Goal: Information Seeking & Learning: Learn about a topic

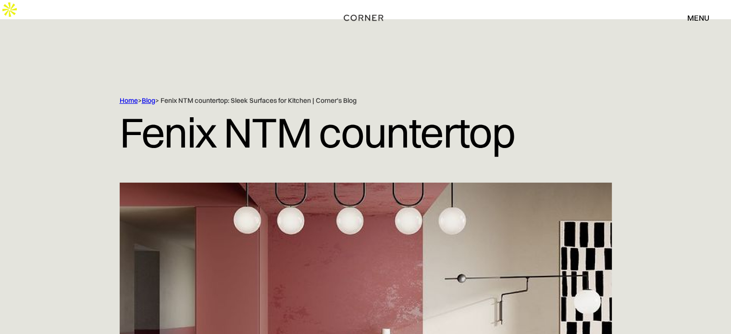
click at [691, 17] on div "menu" at bounding box center [698, 18] width 22 height 8
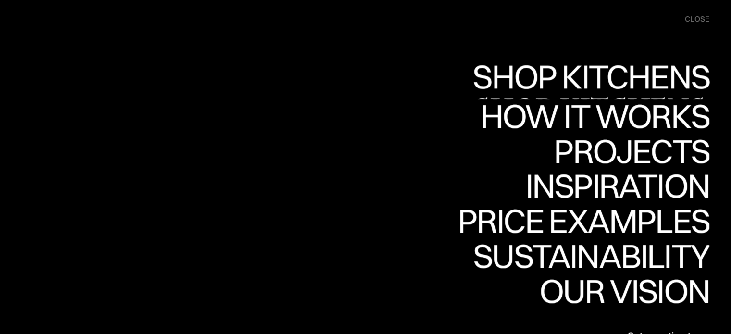
click at [604, 74] on div "Shop Kitchens" at bounding box center [589, 77] width 242 height 34
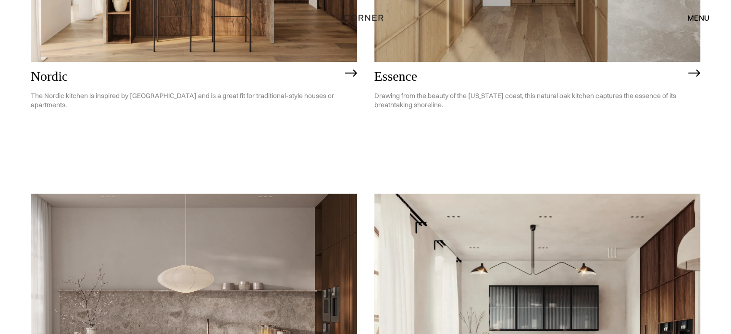
scroll to position [512, 0]
